Goal: Task Accomplishment & Management: Complete application form

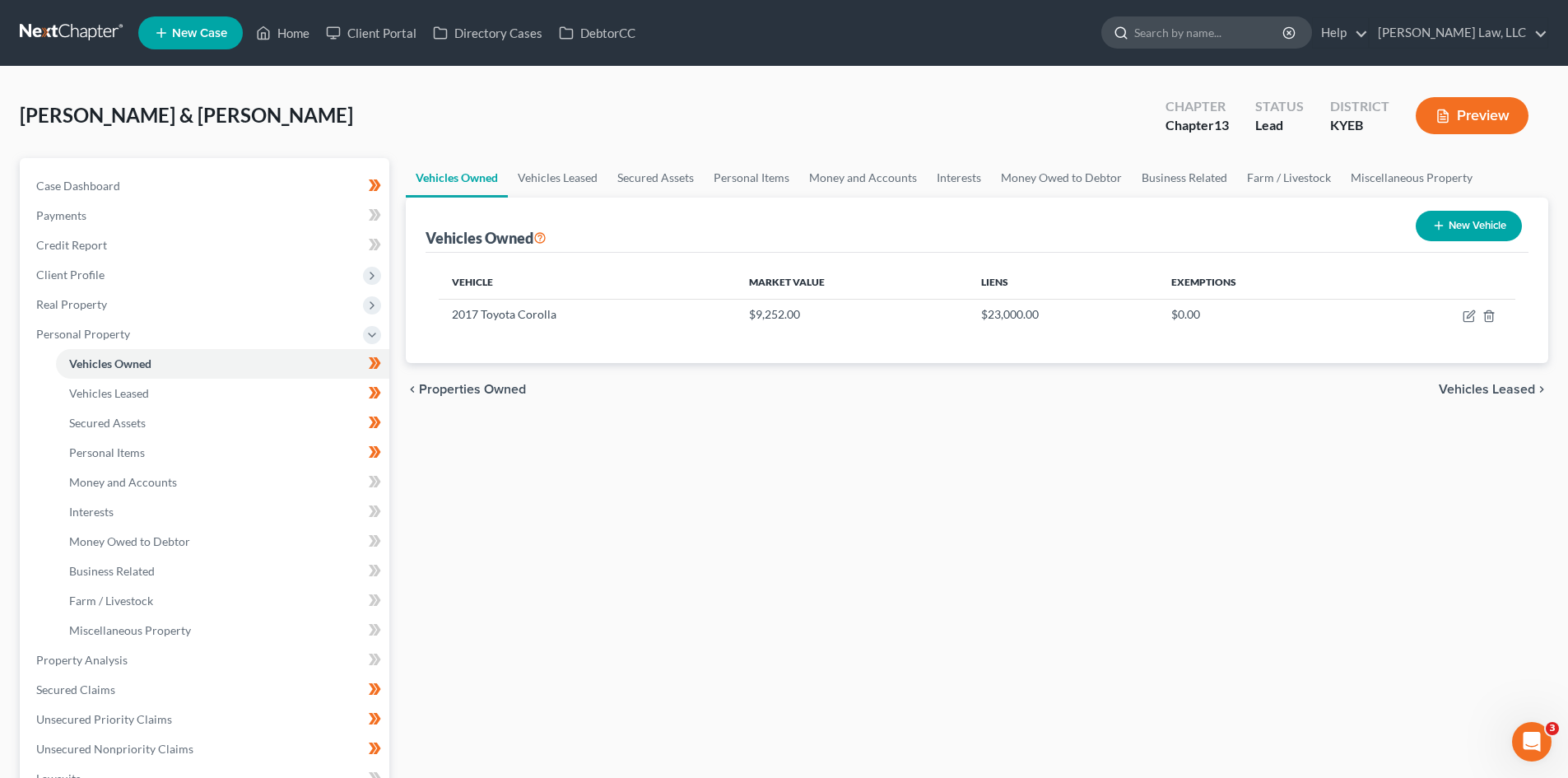
click at [1137, 27] on input "search" at bounding box center [1209, 32] width 150 height 31
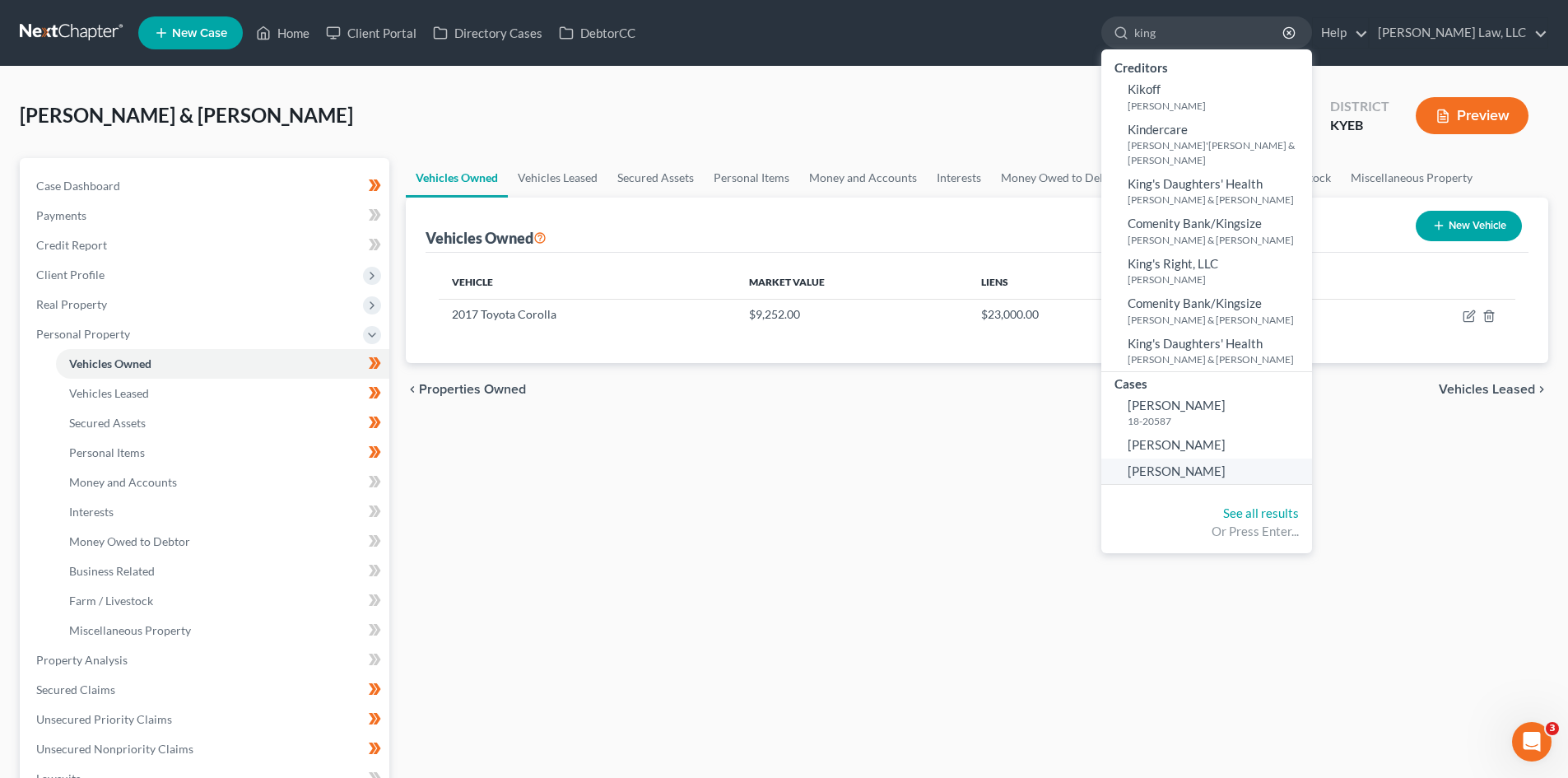
type input "king"
click at [1158, 473] on span "[PERSON_NAME]" at bounding box center [1176, 470] width 98 height 15
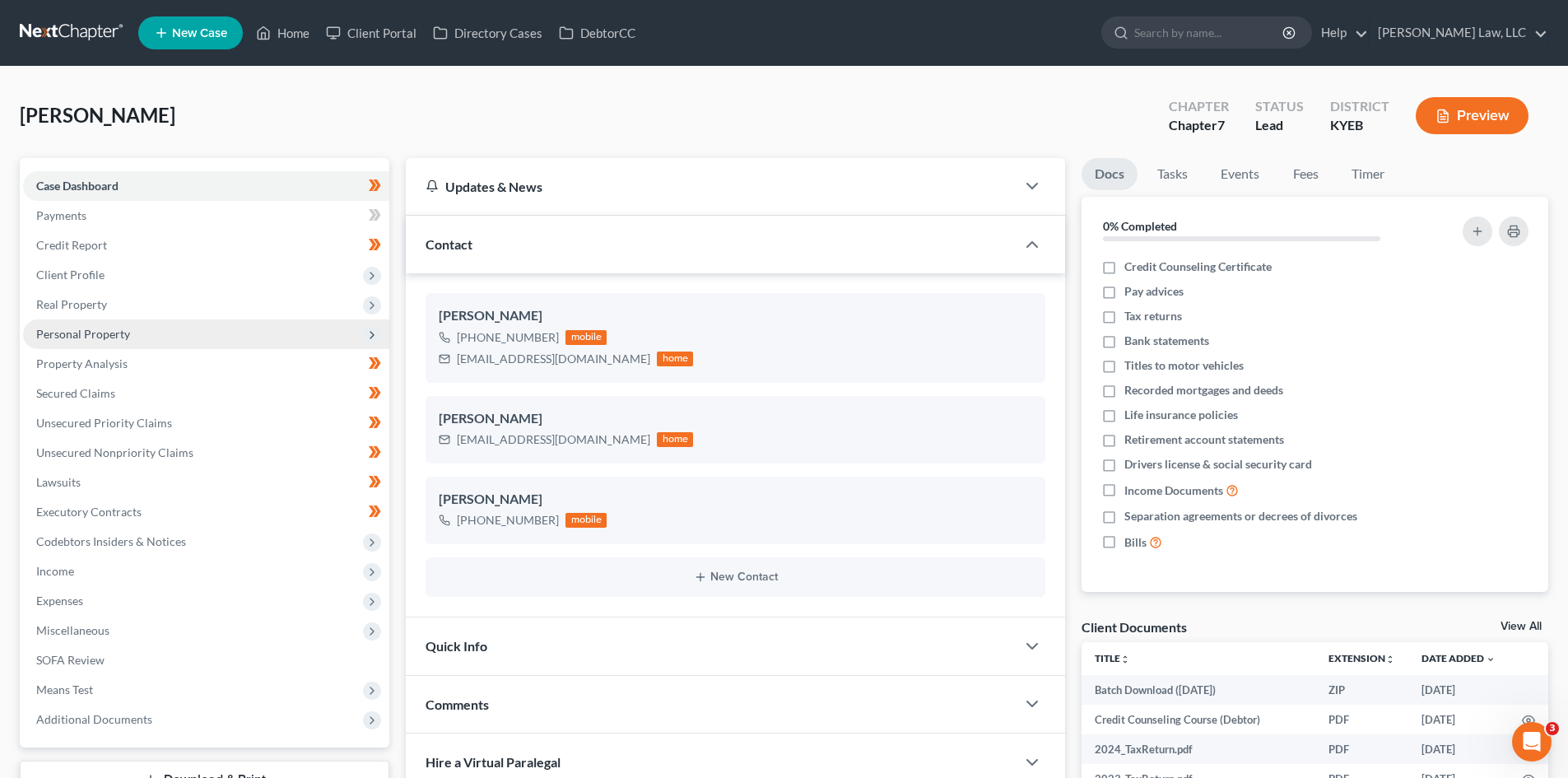
click at [130, 333] on span "Personal Property" at bounding box center [206, 333] width 366 height 30
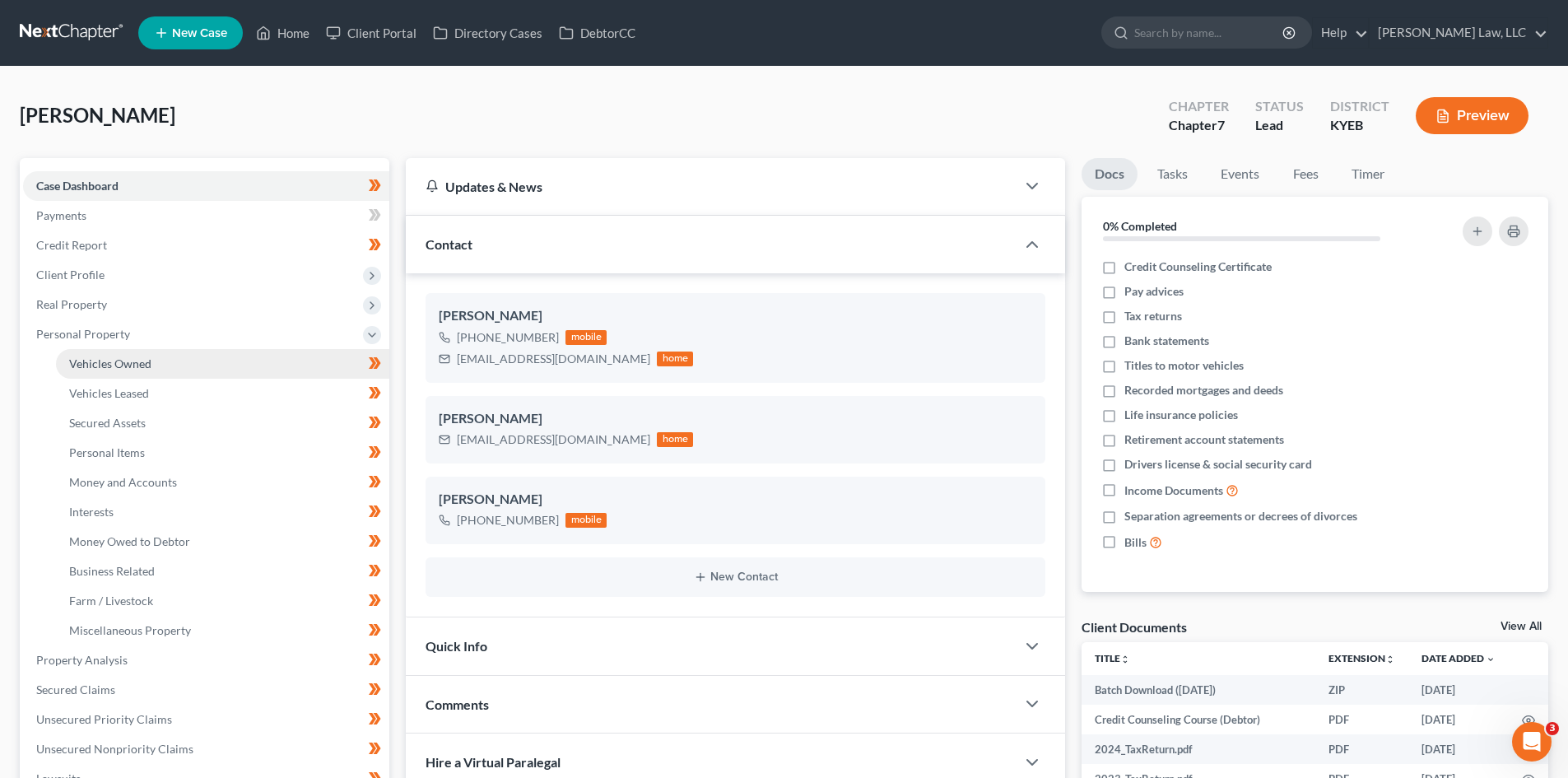
click at [125, 368] on span "Vehicles Owned" at bounding box center [110, 363] width 82 height 14
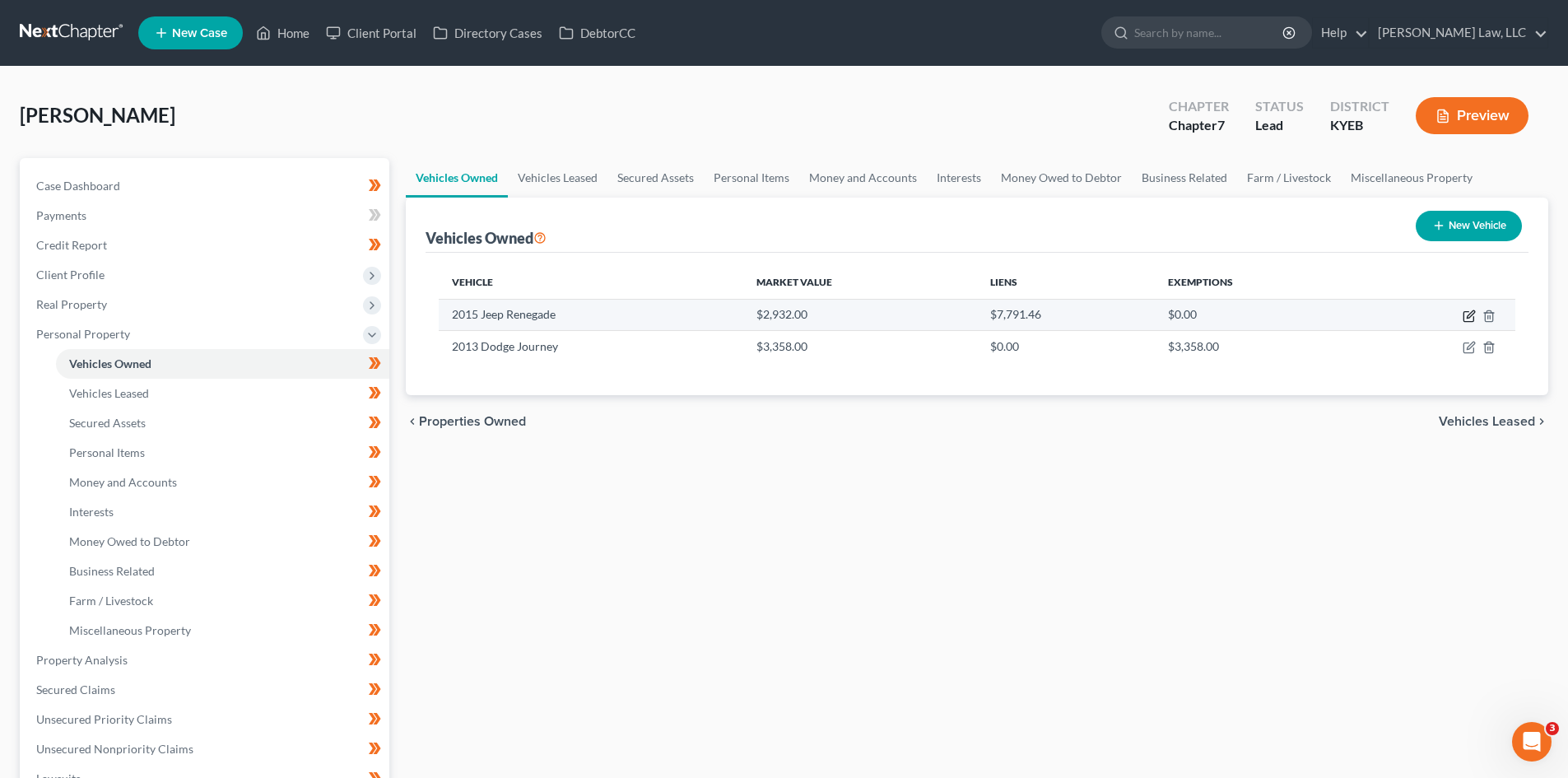
click at [1462, 317] on icon "button" at bounding box center [1468, 315] width 13 height 13
select select "0"
select select "11"
select select "4"
select select "0"
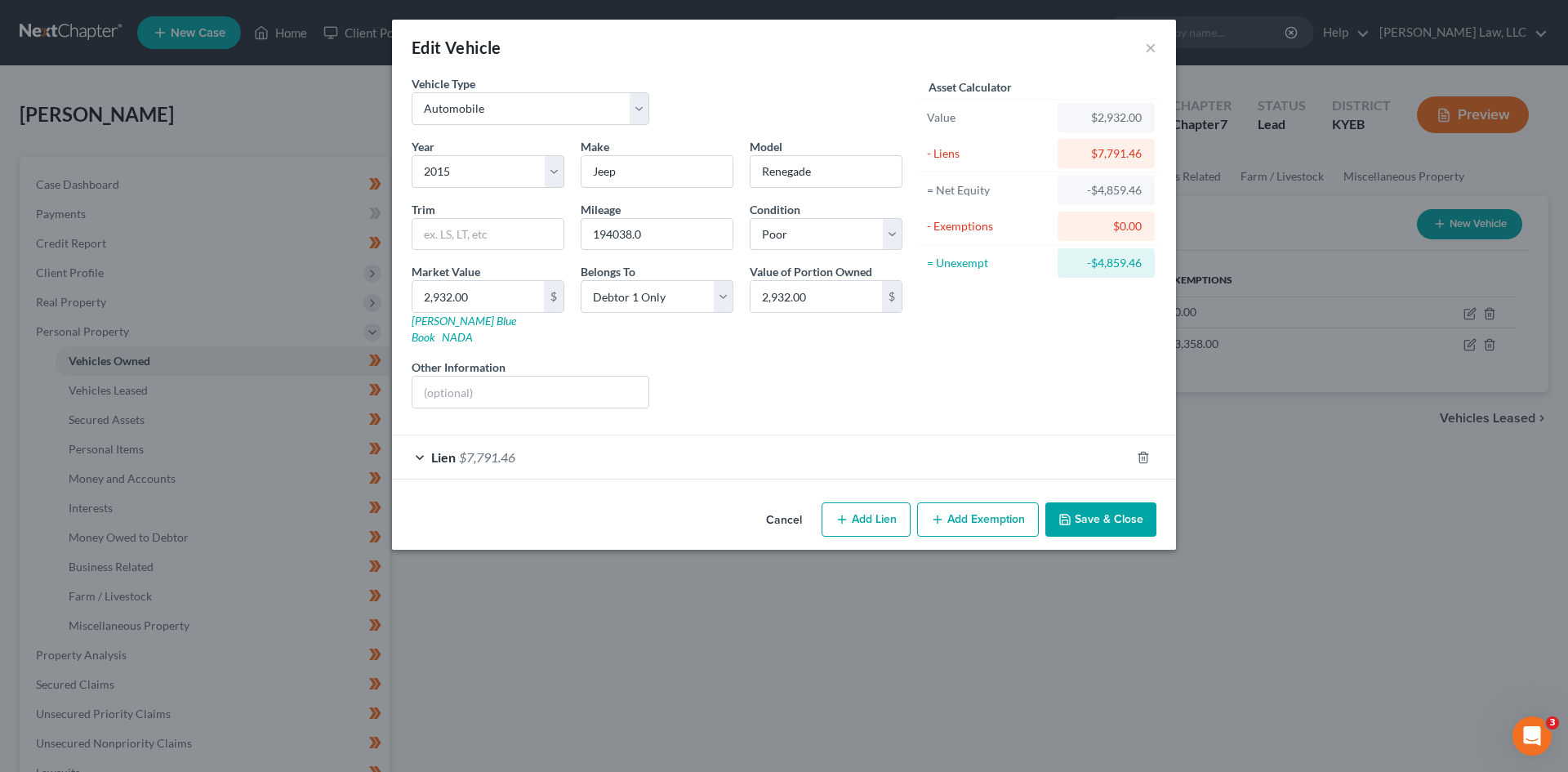
click at [563, 435] on div "Lien $7,791.46" at bounding box center [761, 456] width 738 height 43
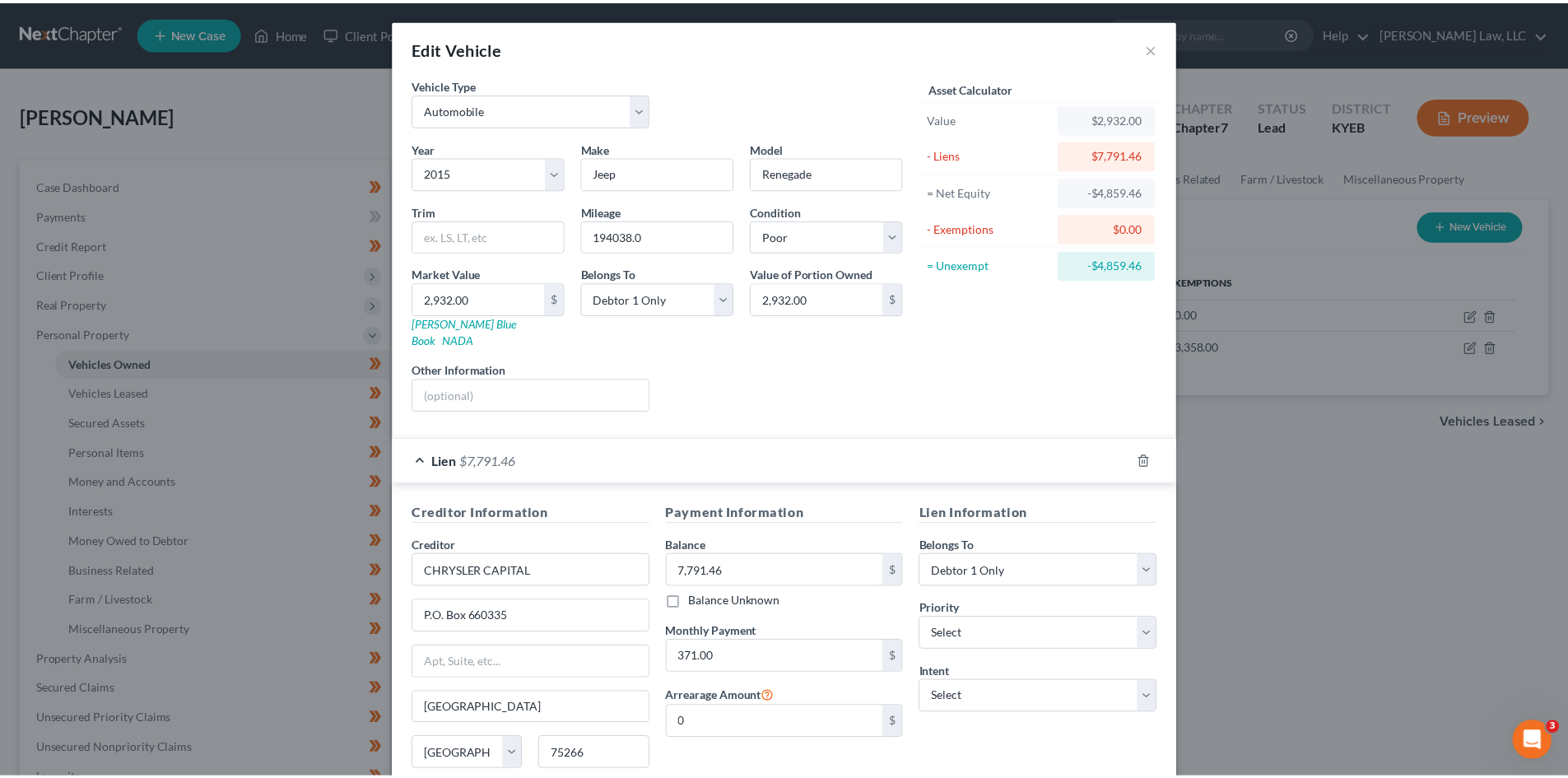
scroll to position [122, 0]
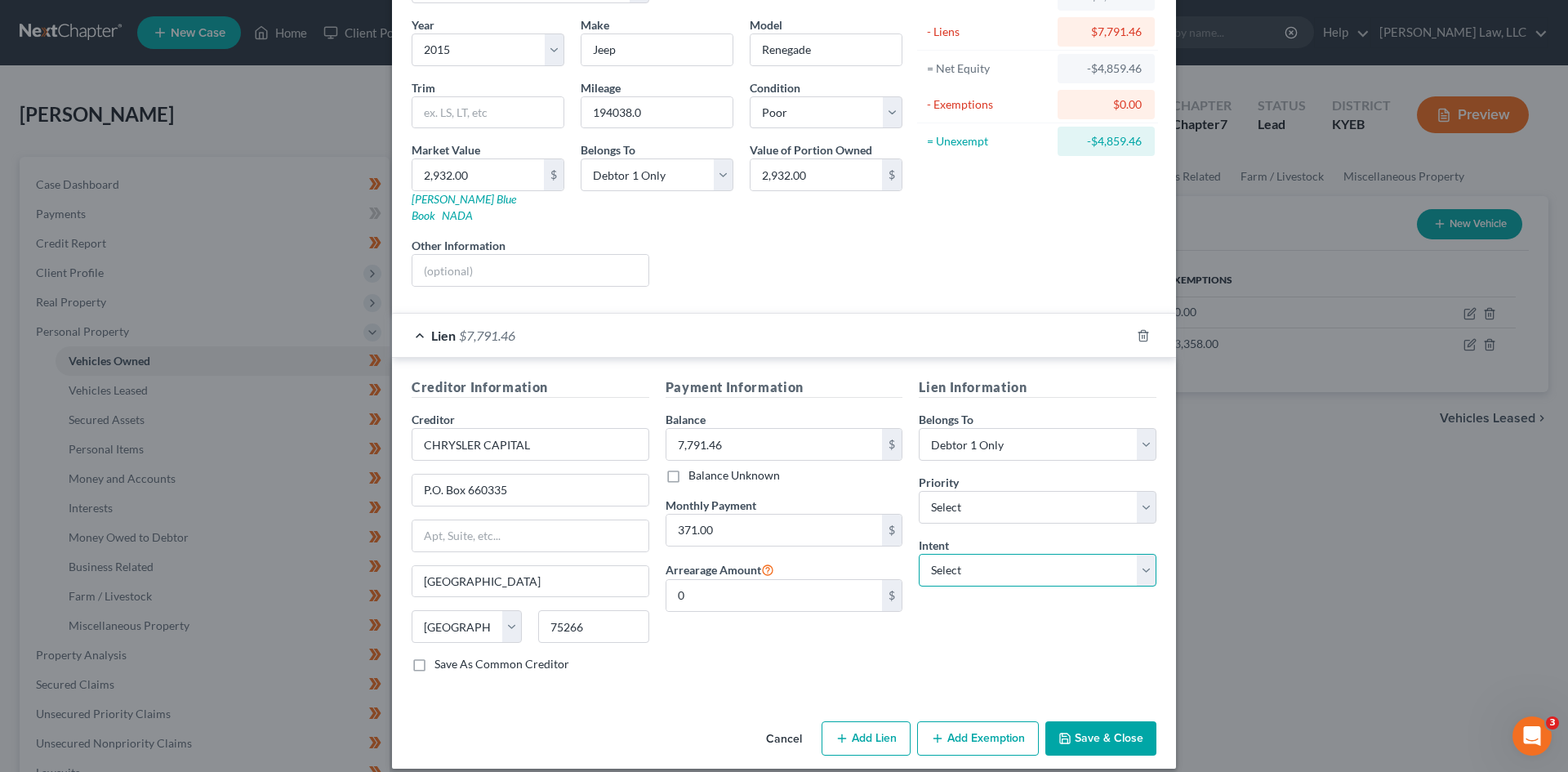
click at [951, 554] on select "Select Surrender Redeem Reaffirm Avoid Other" at bounding box center [1038, 570] width 238 height 32
select select "0"
click at [919, 554] on select "Select Surrender Redeem Reaffirm Avoid Other" at bounding box center [1038, 570] width 238 height 32
click at [1099, 730] on button "Save & Close" at bounding box center [1100, 738] width 111 height 34
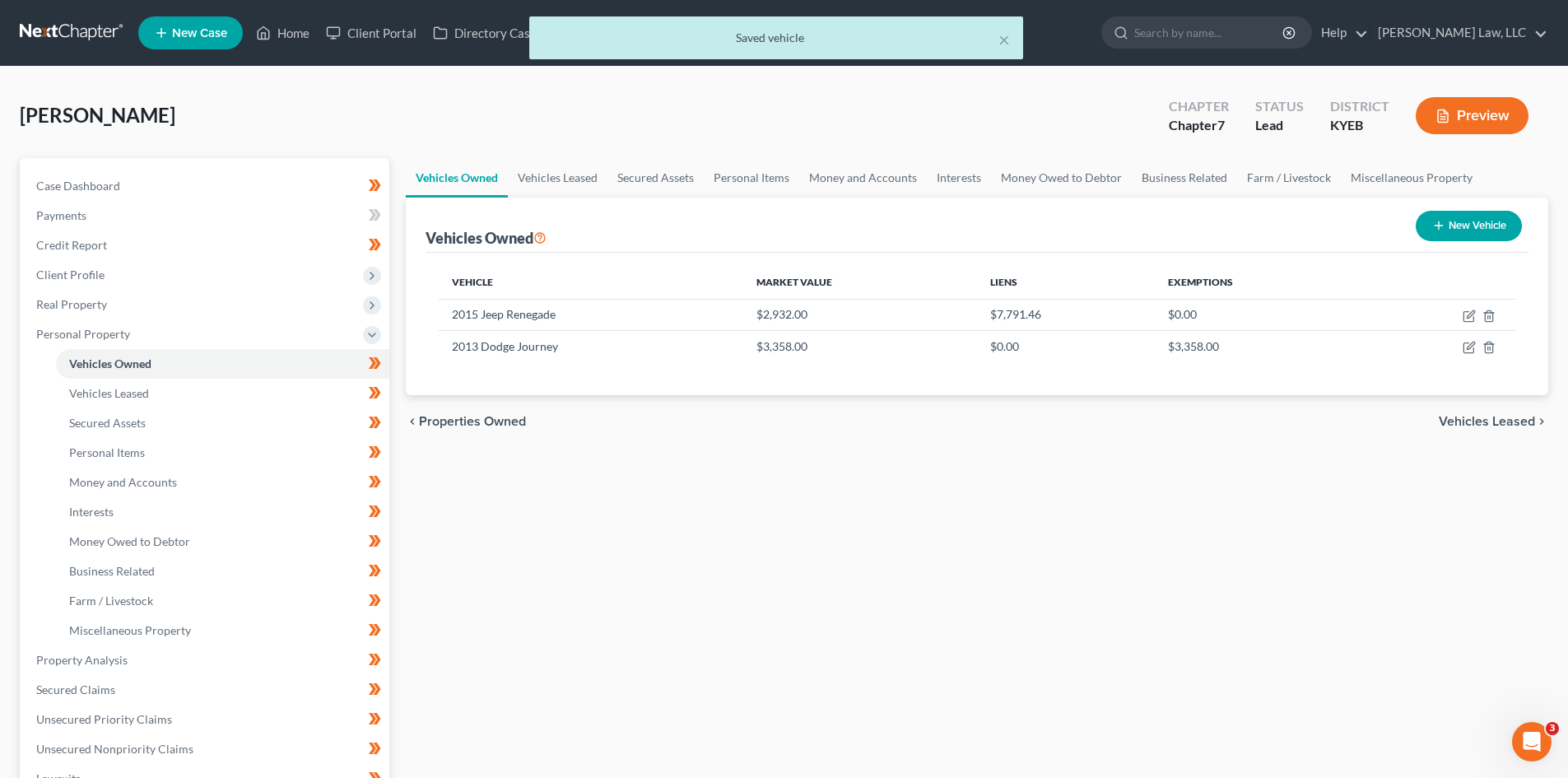
scroll to position [9, 0]
